Goal: Task Accomplishment & Management: Complete application form

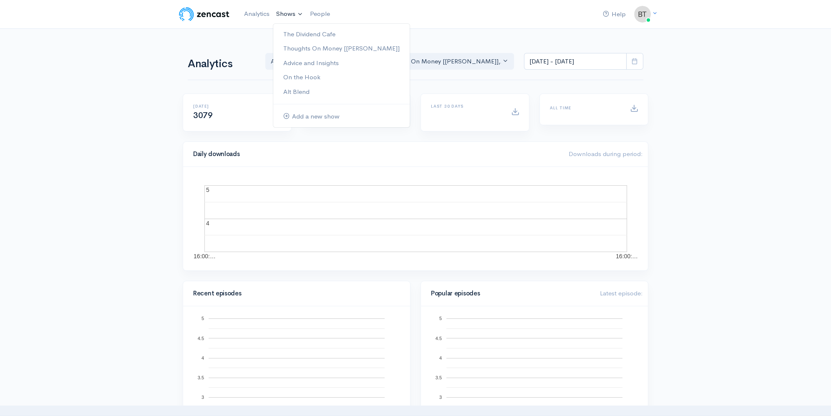
click at [287, 15] on link "Shows" at bounding box center [289, 14] width 33 height 18
click at [305, 52] on link "Thoughts On Money [[PERSON_NAME]]" at bounding box center [341, 48] width 136 height 15
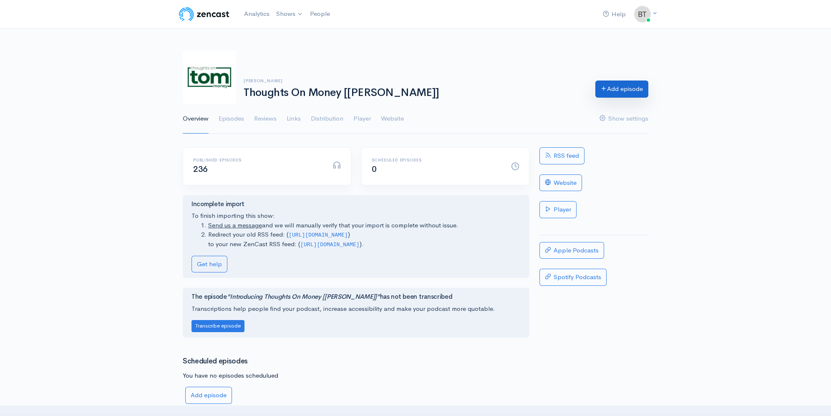
click at [623, 89] on link "Add episode" at bounding box center [621, 89] width 53 height 17
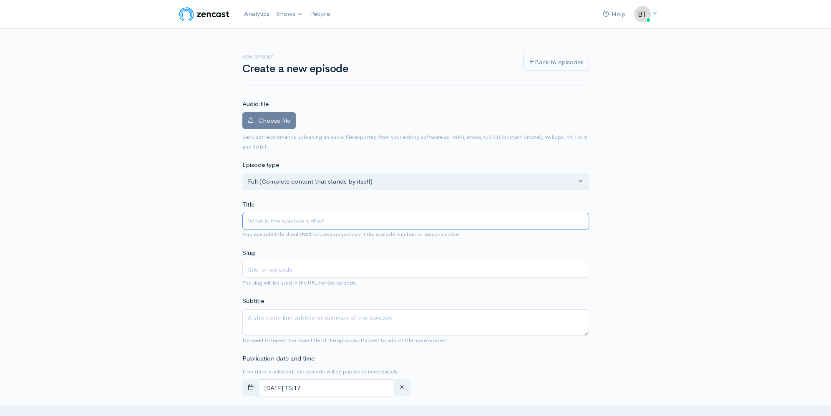
click at [307, 215] on input "Title" at bounding box center [415, 221] width 347 height 17
type input "I"
type input "i"
type input "It"
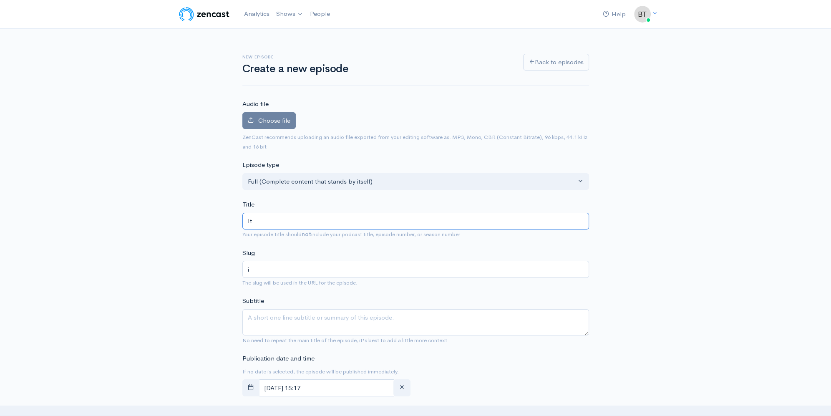
type input "it"
type input "It'"
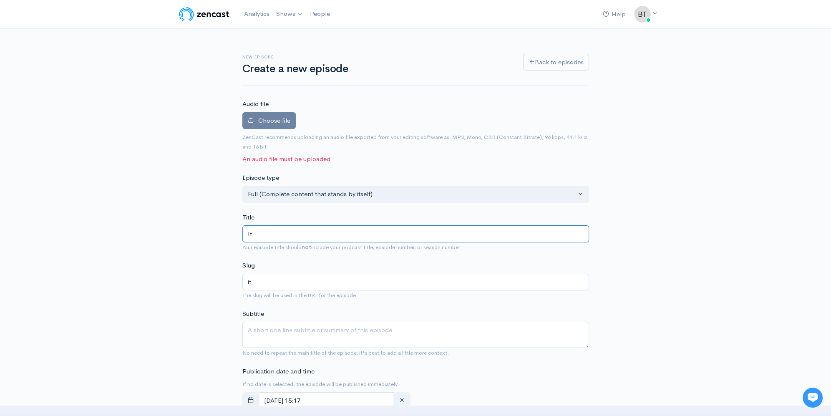
click at [277, 234] on input "It" at bounding box center [415, 233] width 347 height 17
type input "It's"
type input "its"
type input "It's W"
type input "its-w"
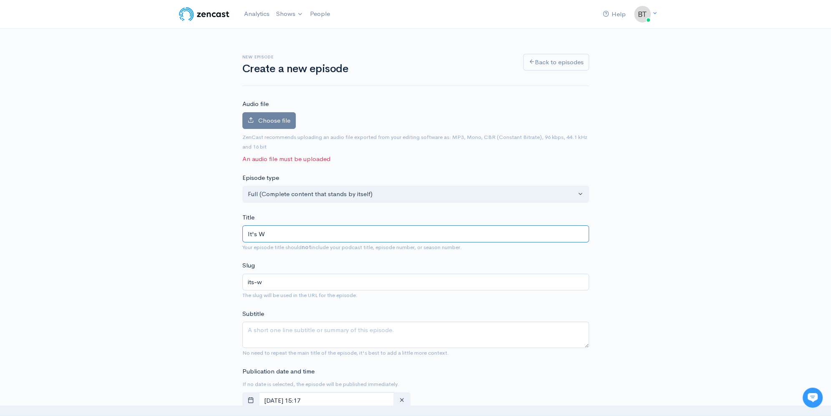
type input "It's Wj"
type input "its-wj"
type input "It's Wja"
type input "its-wja"
type input "It's Wjat"
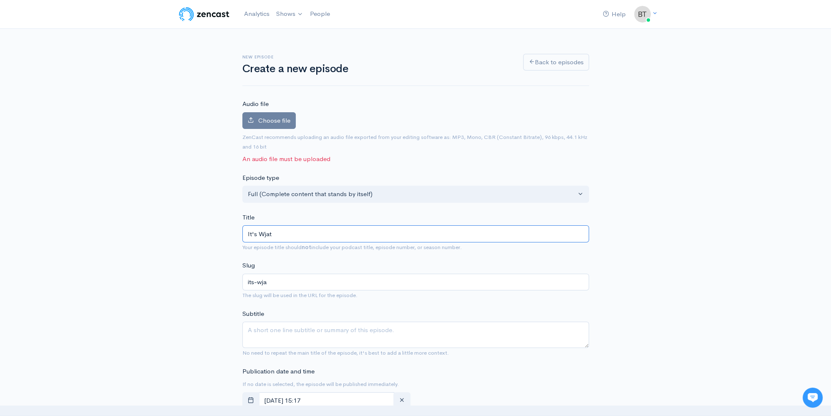
type input "its-wjat"
type input "It's Wja"
type input "its-wja"
type input "It's Wj"
type input "its-wj"
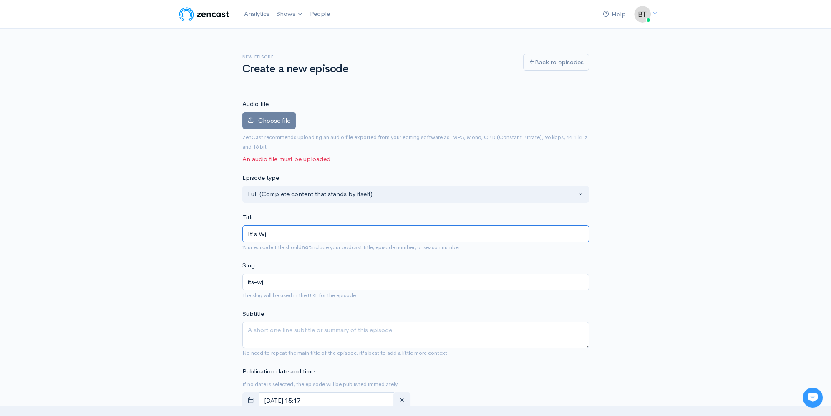
type input "It's W"
type input "its-w"
type input "It's Wh"
type input "its-wh"
type input "It's Wha"
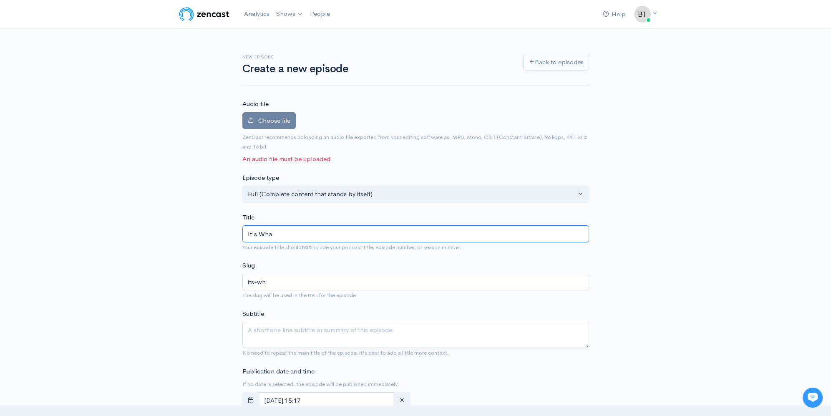
type input "its-wha"
type input "It's What"
type input "its-what"
type input "It's What y"
type input "its-what-y"
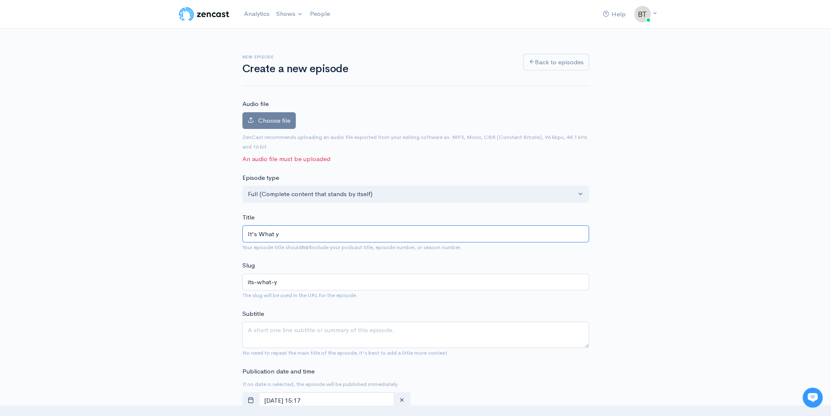
type input "It's What yo"
type input "its-what-yo"
type input "It's What y"
type input "its-what-y"
type input "It's What"
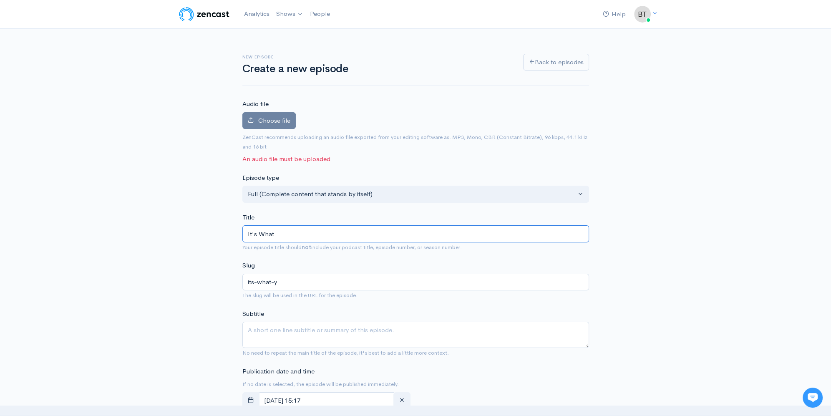
type input "its-what"
type input "It's What Y"
type input "its-what-y"
type input "It's What You"
type input "its-what-you"
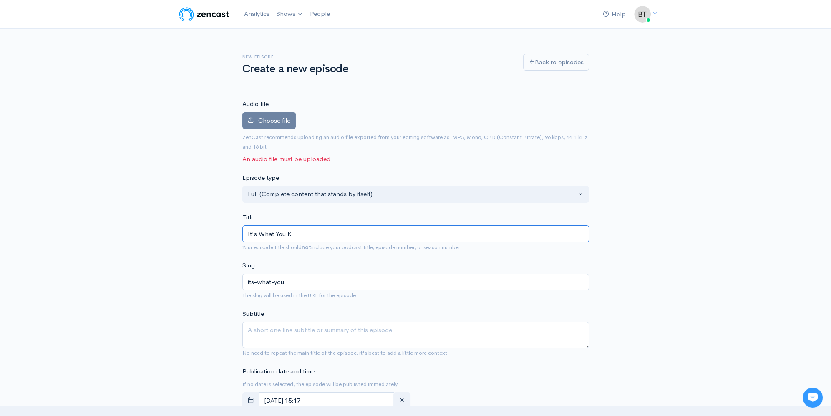
type input "It's What You KN"
type input "its-what-you-kn"
type input "It's What You KNo"
type input "its-what-you-kno"
type input "It's What You KNow"
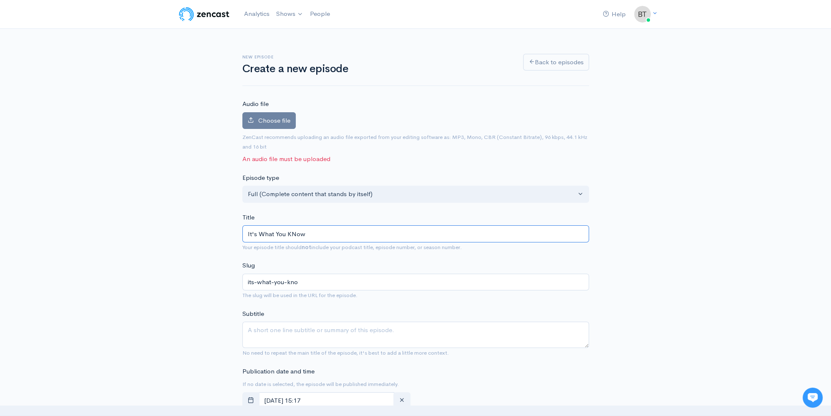
type input "its-what-you-know"
type input "It's What You KNo"
type input "its-what-you-kno"
type input "It's What You KN"
type input "its-what-you-kn"
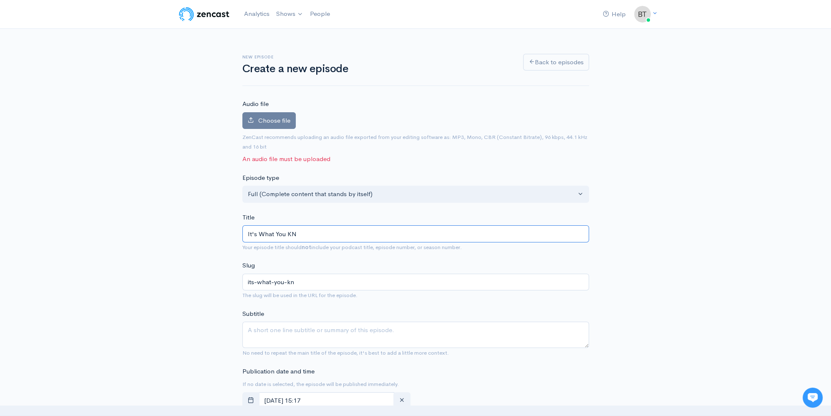
type input "It's What You K"
type input "its-what-you-k"
type input "It's What You Kn"
type input "its-what-you-kn"
type input "It's What You Kno"
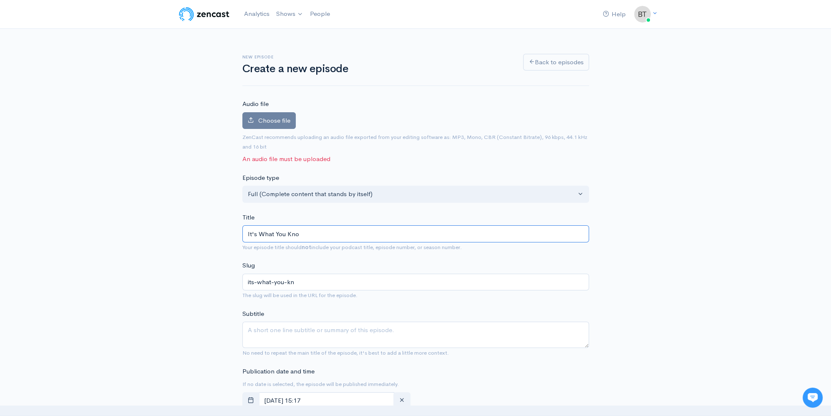
type input "its-what-you-kno"
type input "It's What You Knor"
type input "its-what-you-knor"
type input "It's What You Knor fo"
type input "its-what-you-knor-fo"
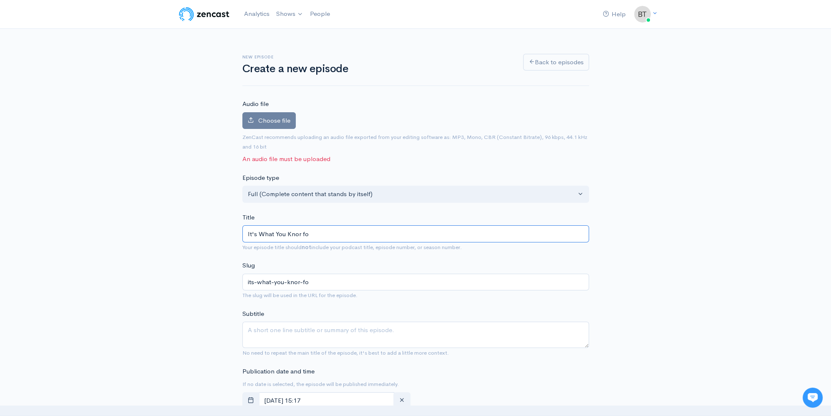
type input "It's What You Knor f"
type input "its-what-you-knor-f"
type input "It's What You Knor"
type input "its-what-you-knor"
type input "It's What You Kno"
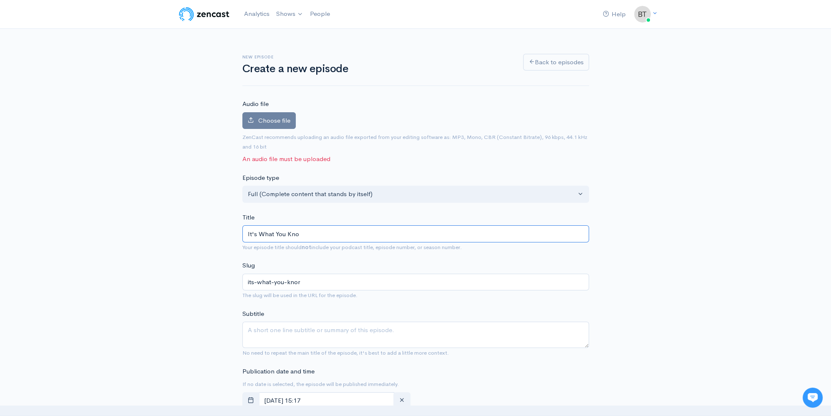
type input "its-what-you-kno"
type input "It's What You Know"
type input "its-what-you-know"
type input "It's What You Know fo"
type input "its-what-you-know-fo"
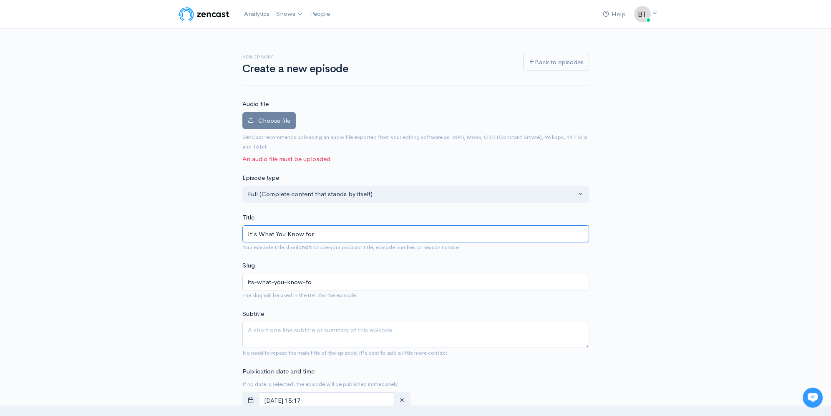
type input "It's What You Know for"
type input "its-what-you-know-for"
type input "It's What You Know for S"
type input "its-what-you-know-for-s"
type input "It's What You Know for Su"
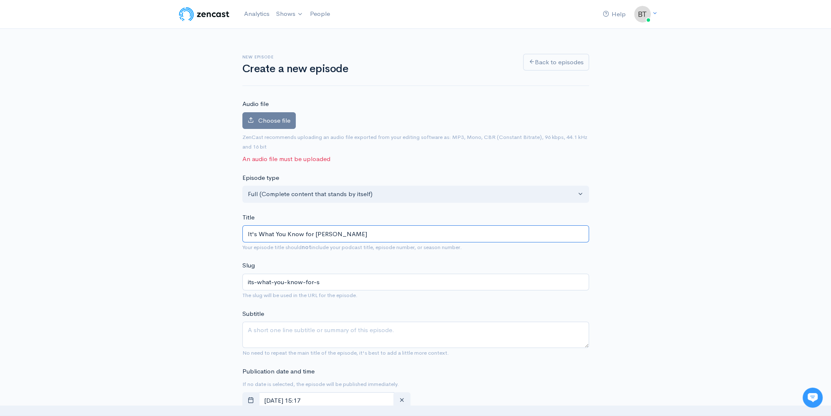
type input "its-what-you-know-for-su"
type input "It's What You Know for Sure"
type input "its-what-you-know-for-sure"
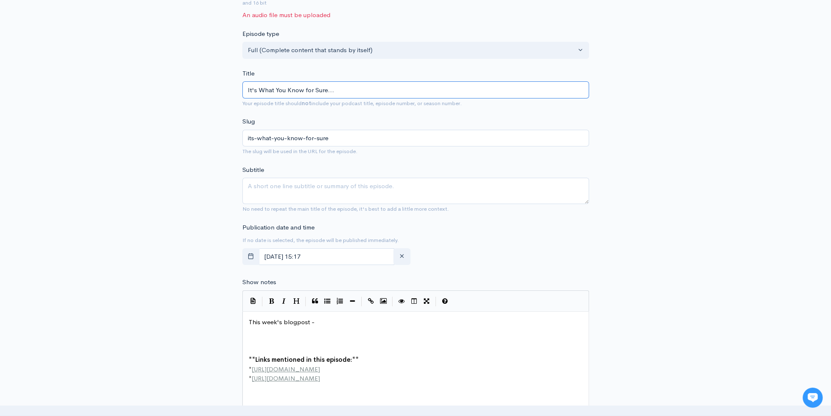
scroll to position [154, 0]
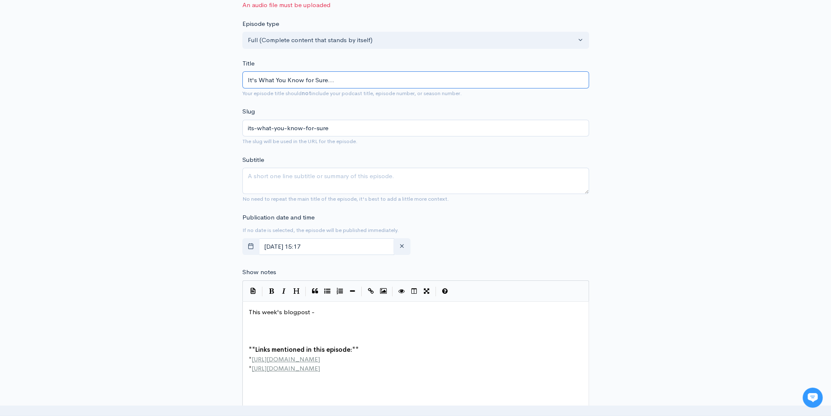
type input "It's What You Know for Sure..."
click at [268, 333] on pre "​" at bounding box center [418, 331] width 343 height 10
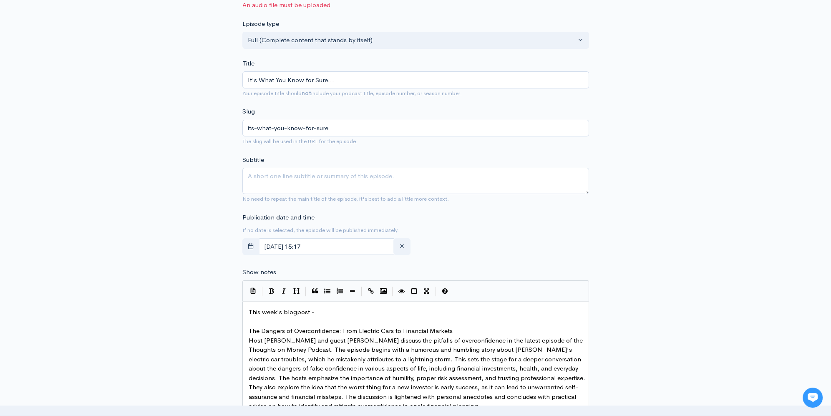
scroll to position [210, 0]
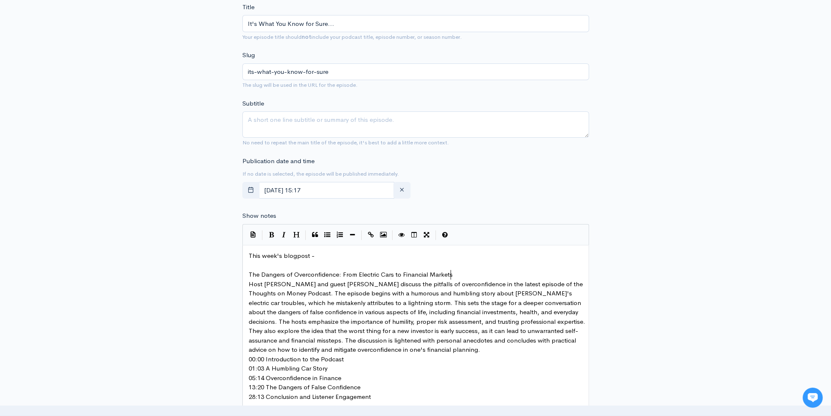
click at [460, 272] on pre "The Dangers of Overconfidence: From Electric Cars to Financial Markets" at bounding box center [418, 275] width 343 height 10
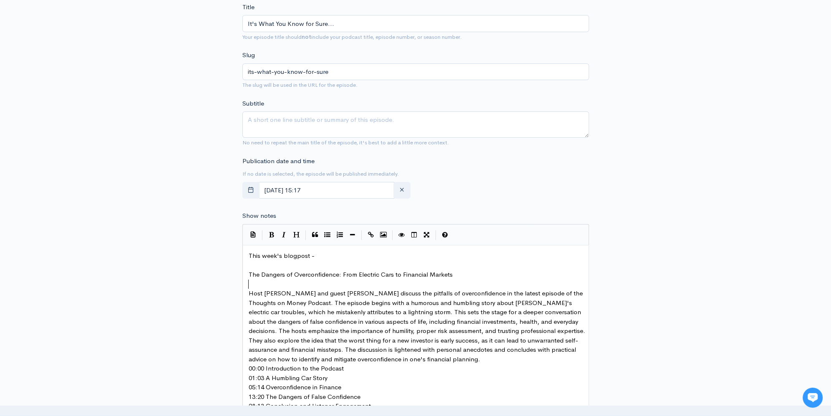
click at [463, 361] on pre "Host Trevor Cummings and guest Blaine Carver discuss the pitfalls of overconfid…" at bounding box center [418, 326] width 343 height 75
click at [363, 374] on pre "00:00 Introduction to the Podcast" at bounding box center [418, 378] width 343 height 10
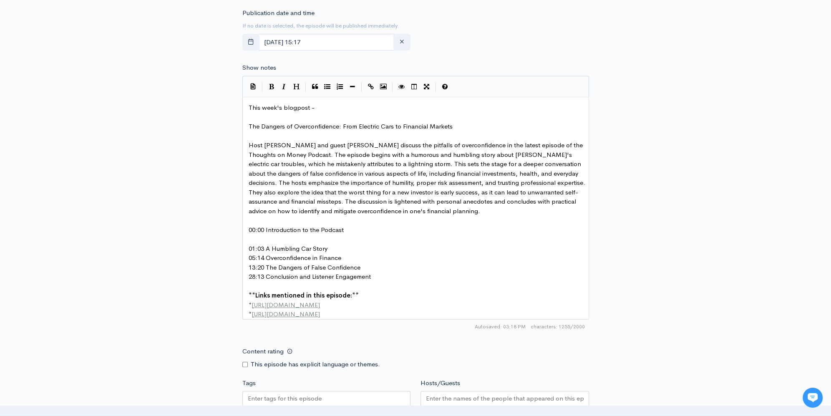
click at [338, 248] on pre "01:03 A Humbling Car Story" at bounding box center [418, 249] width 343 height 10
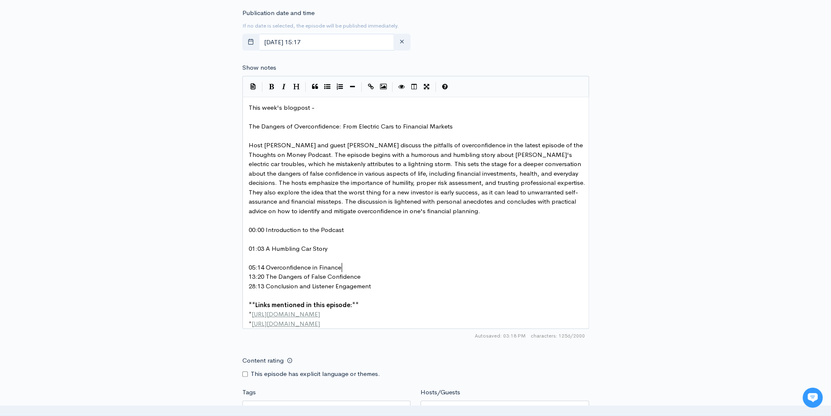
click at [347, 266] on pre "05:14 Overconfidence in Finance" at bounding box center [418, 268] width 343 height 10
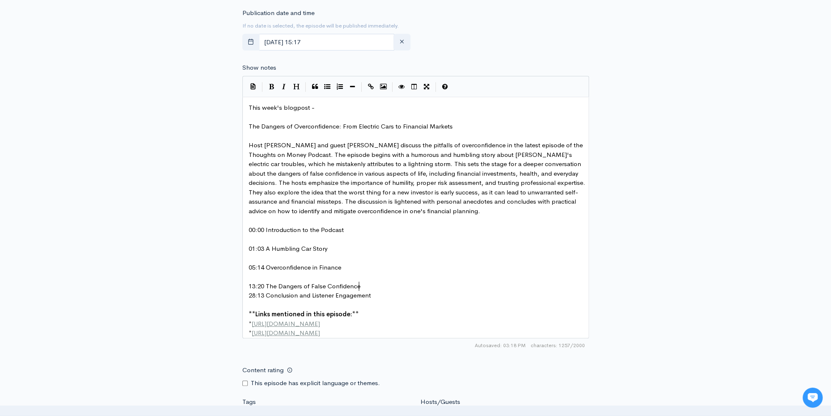
click at [366, 286] on pre "13:20 The Dangers of False Confidence" at bounding box center [418, 287] width 343 height 10
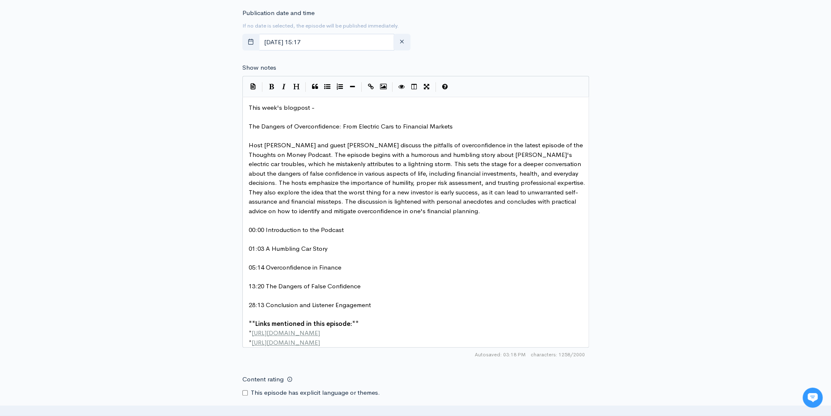
click at [112, 78] on div "New episode Create a new episode Back to episodes Audio file Choose file 0 ZenC…" at bounding box center [415, 148] width 831 height 957
click at [336, 105] on pre "This week's blogpost -" at bounding box center [418, 108] width 343 height 10
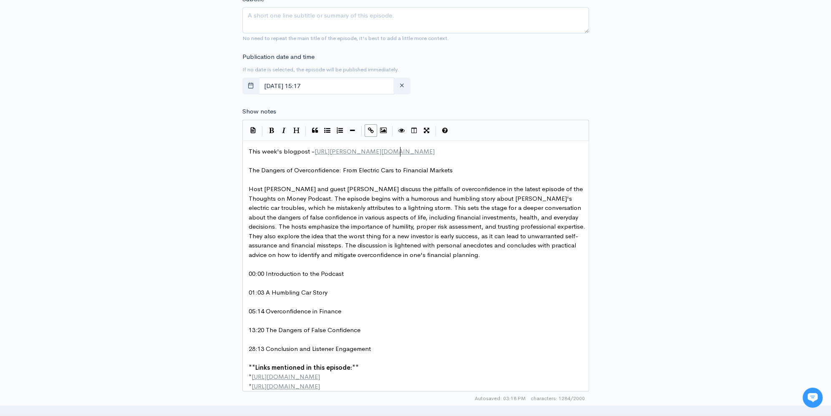
scroll to position [261, 0]
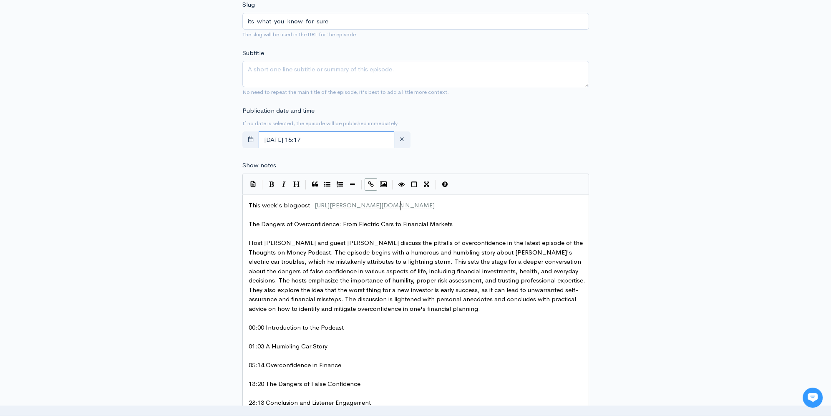
click at [347, 142] on input "[DATE] 15:17" at bounding box center [327, 139] width 136 height 17
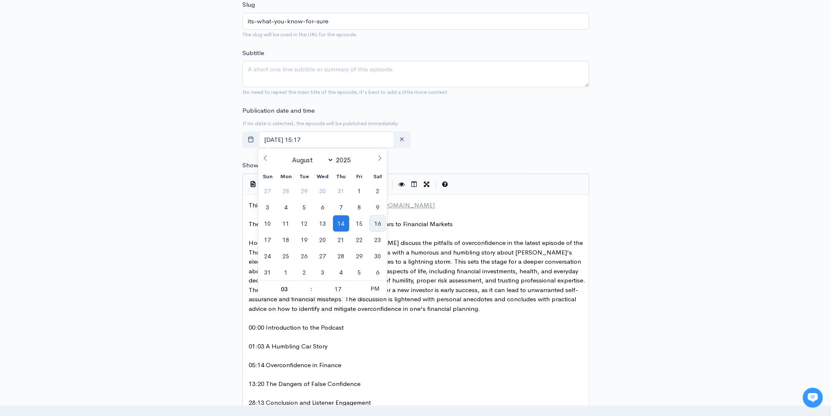
click at [378, 228] on span "16" at bounding box center [378, 223] width 16 height 16
type input "August, 16 2025 15:17"
drag, startPoint x: 683, startPoint y: 170, endPoint x: 643, endPoint y: 184, distance: 42.9
click at [682, 170] on div "New episode Create a new episode Back to episodes Audio file Choose file 0 ZenC…" at bounding box center [415, 246] width 831 height 957
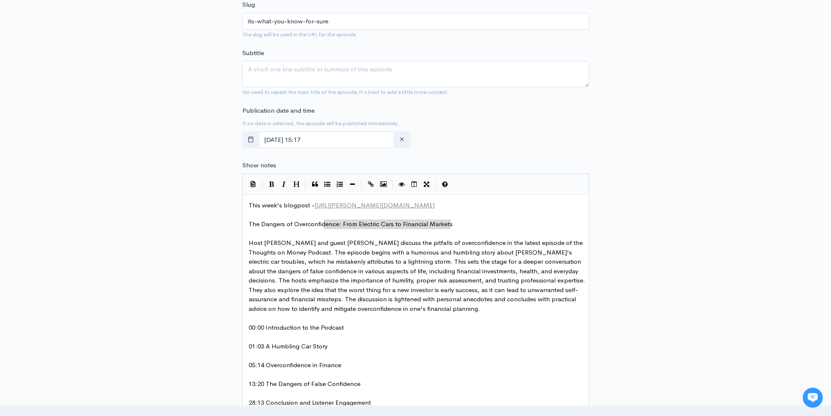
type textarea "The Dangers of Overconfidence: From Electric Cars to Financial Markets"
drag, startPoint x: 469, startPoint y: 226, endPoint x: 240, endPoint y: 225, distance: 228.7
click at [426, 66] on textarea "Subtitle" at bounding box center [415, 74] width 347 height 26
paste textarea "The Dangers of Overconfidence: From Electric Cars to Financial Markets"
type textarea "The Dangers of Overconfidence: From Electric Cars to Financial Markets"
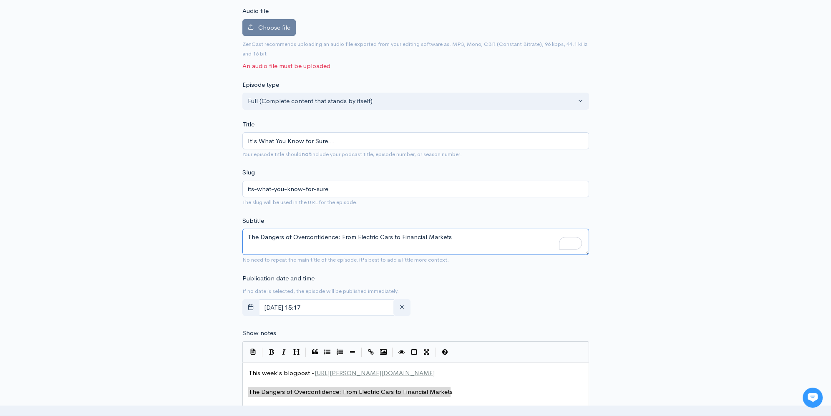
scroll to position [0, 0]
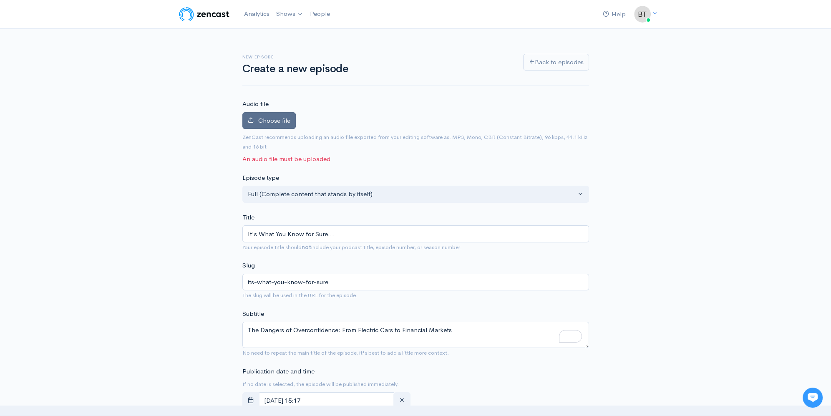
click at [277, 118] on span "Choose file" at bounding box center [274, 120] width 32 height 8
click at [0, 0] on input "Choose file" at bounding box center [0, 0] width 0 height 0
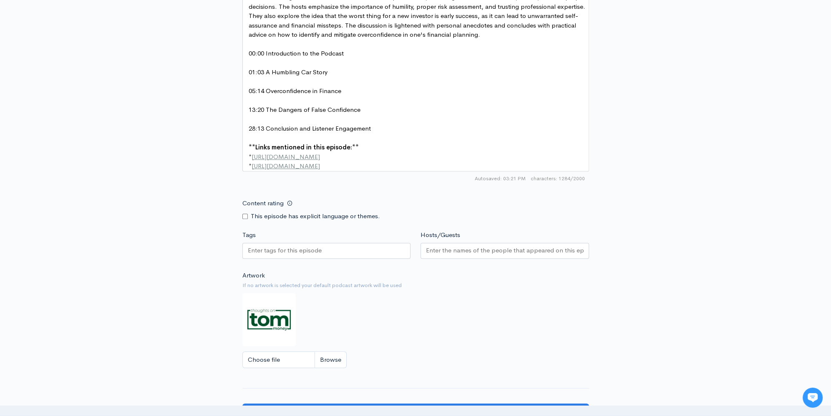
scroll to position [730, 0]
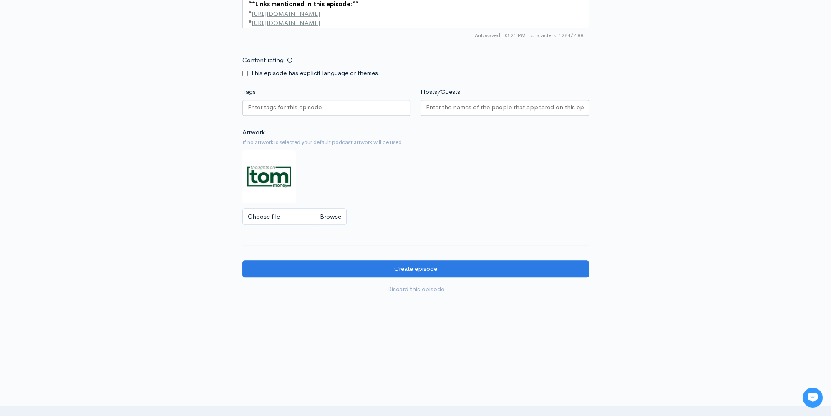
click at [469, 111] on input "Hosts/Guests" at bounding box center [505, 108] width 158 height 10
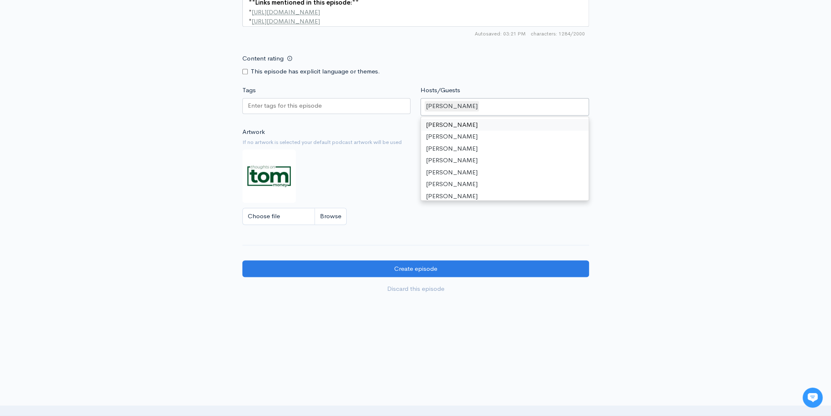
type input "b"
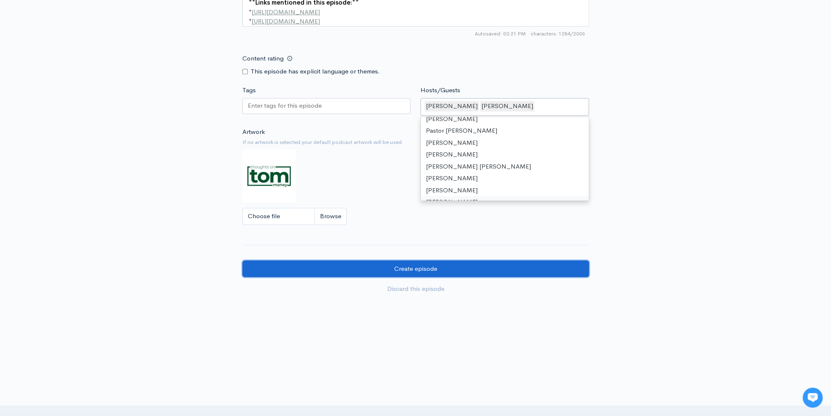
click at [480, 272] on input "Create episode" at bounding box center [415, 268] width 347 height 17
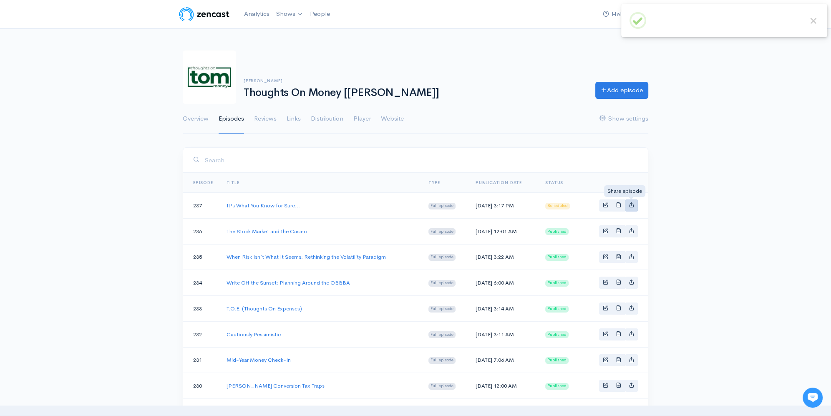
click at [631, 204] on icon "Basic example" at bounding box center [631, 204] width 5 height 5
type input "https://thoughts-on-money.zencast.website/episodes/its-what-you-know-for-sure"
type input "https://p.podderapp.com/5896583153/media.zencast.fm/thoughts-on-money/c579c458-…"
type input "<iframe src='https://share.zencast.fm/embed/episode/c579c458-906b-4a73-8635-120…"
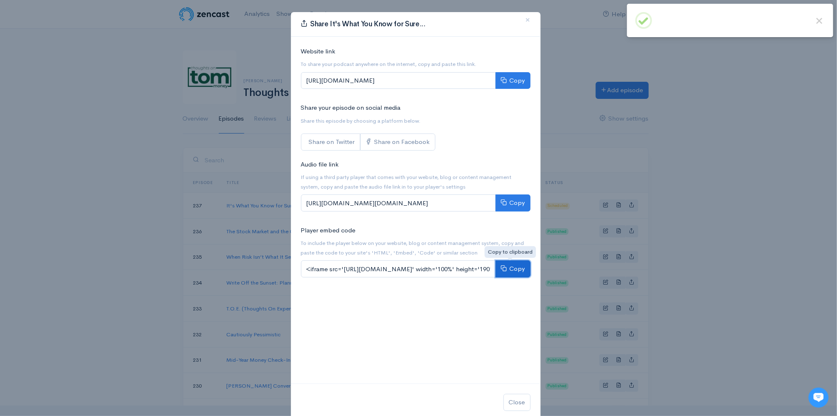
click at [511, 266] on button "Copy" at bounding box center [512, 268] width 35 height 17
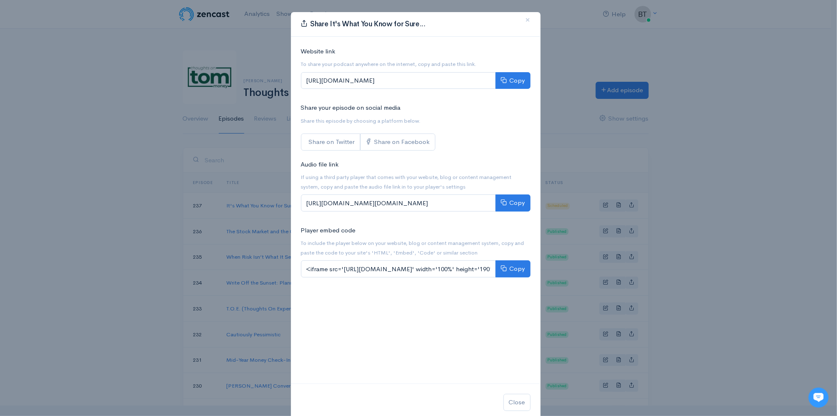
click at [721, 69] on div "Share It's What You Know for Sure... × Website link To share your podcast anywh…" at bounding box center [418, 208] width 837 height 416
